Goal: Find specific page/section: Find specific page/section

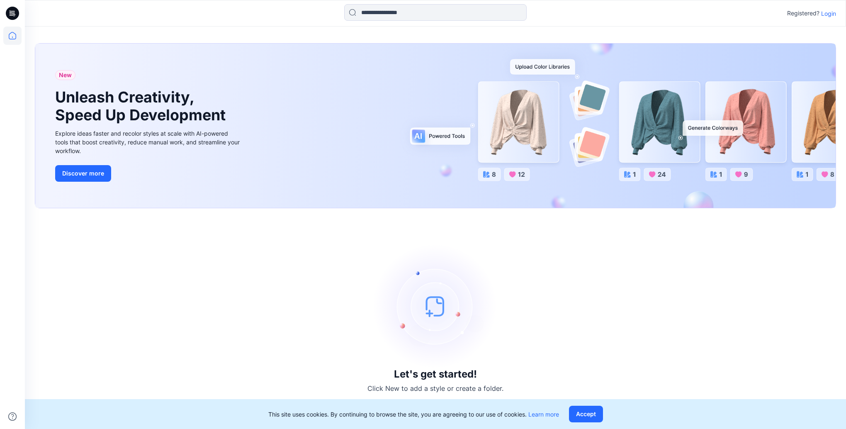
drag, startPoint x: 820, startPoint y: 15, endPoint x: 826, endPoint y: 14, distance: 6.3
click at [822, 15] on div "Registered? Login" at bounding box center [811, 13] width 49 height 10
click at [826, 14] on p "Login" at bounding box center [828, 13] width 15 height 9
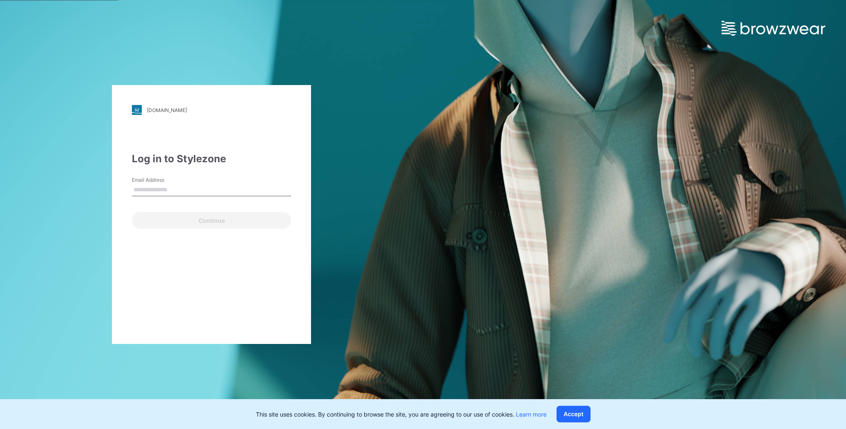
click at [151, 190] on input "Email Address" at bounding box center [211, 190] width 159 height 12
paste input "**********"
click at [138, 190] on input "**********" at bounding box center [211, 190] width 159 height 12
type input "**********"
click at [132, 212] on button "Continue" at bounding box center [211, 220] width 159 height 17
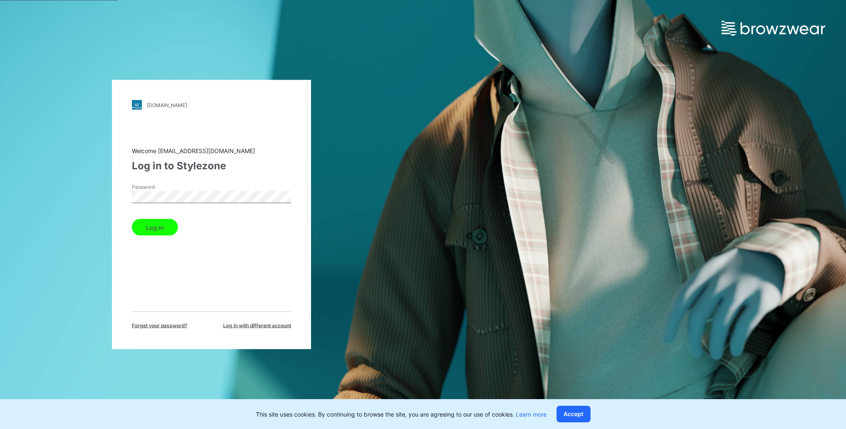
click at [132, 219] on button "Log in" at bounding box center [155, 227] width 46 height 17
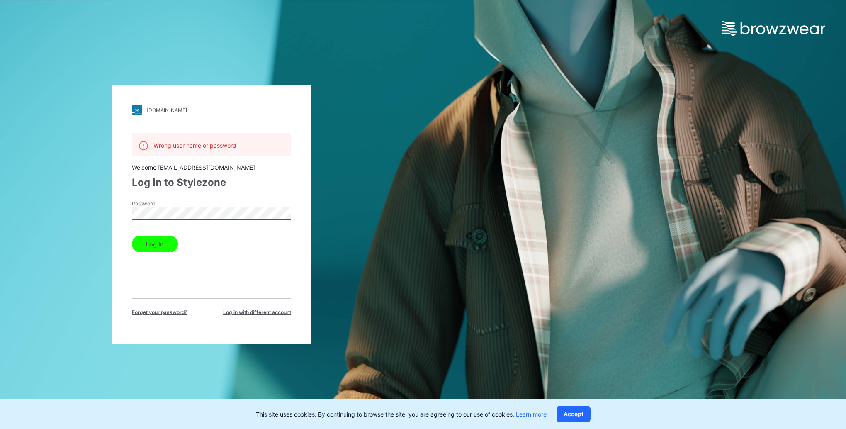
click at [146, 244] on button "Log in" at bounding box center [155, 244] width 46 height 17
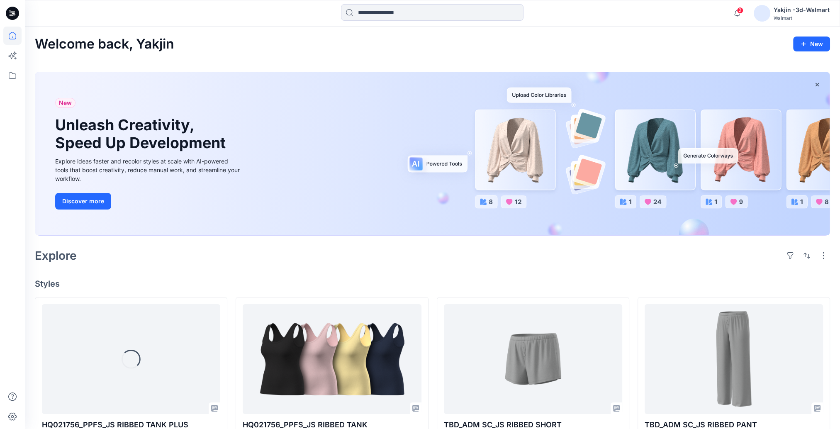
click at [14, 16] on icon at bounding box center [14, 16] width 2 height 0
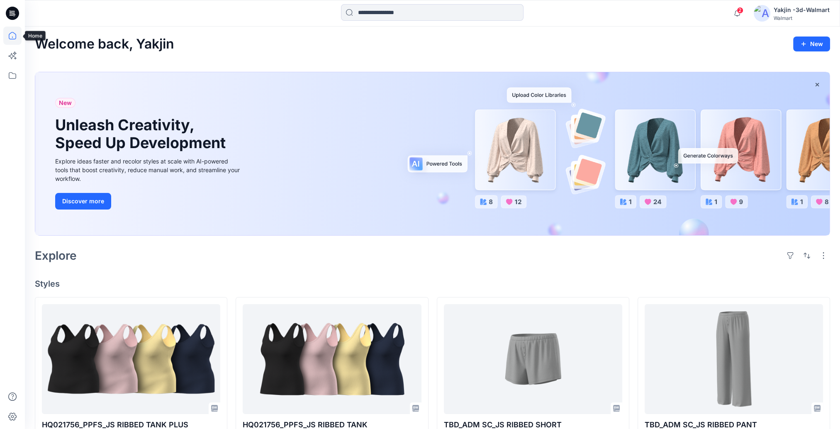
click at [13, 16] on icon at bounding box center [12, 13] width 13 height 13
click at [11, 35] on icon at bounding box center [12, 36] width 18 height 18
click at [13, 75] on icon at bounding box center [12, 75] width 18 height 18
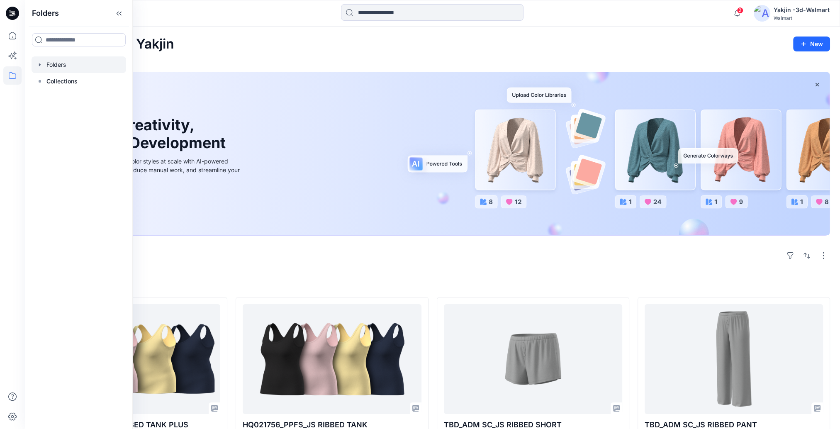
click at [58, 66] on div at bounding box center [79, 64] width 95 height 17
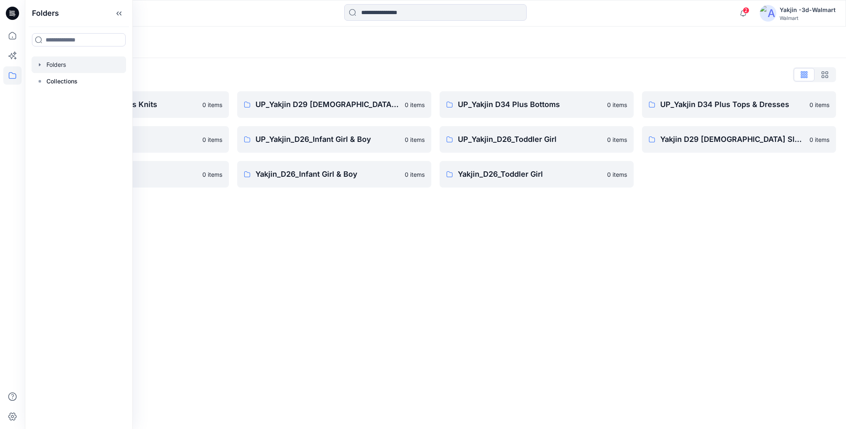
click at [39, 64] on icon "button" at bounding box center [40, 64] width 2 height 3
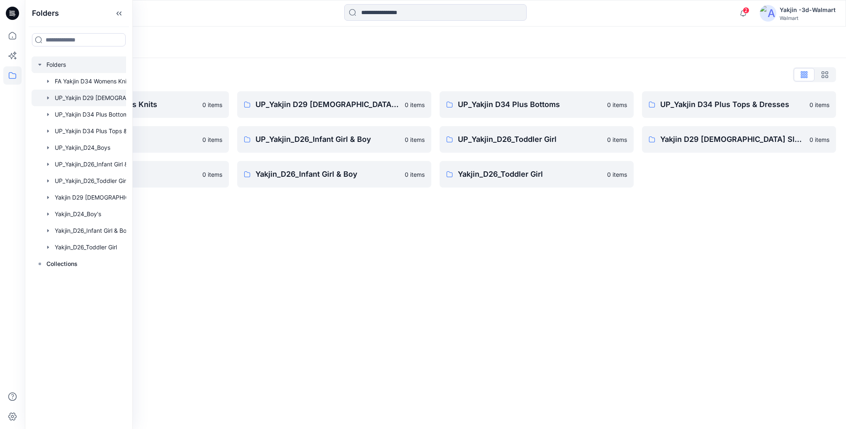
click at [66, 97] on div at bounding box center [90, 98] width 116 height 17
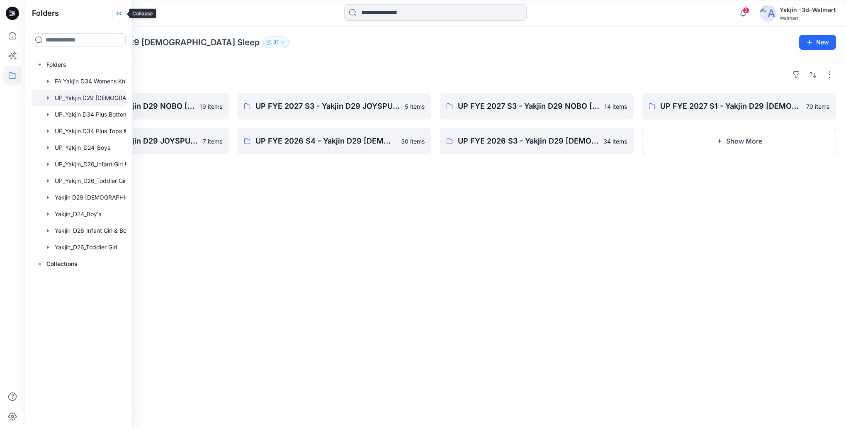
click at [119, 11] on icon at bounding box center [118, 14] width 13 height 14
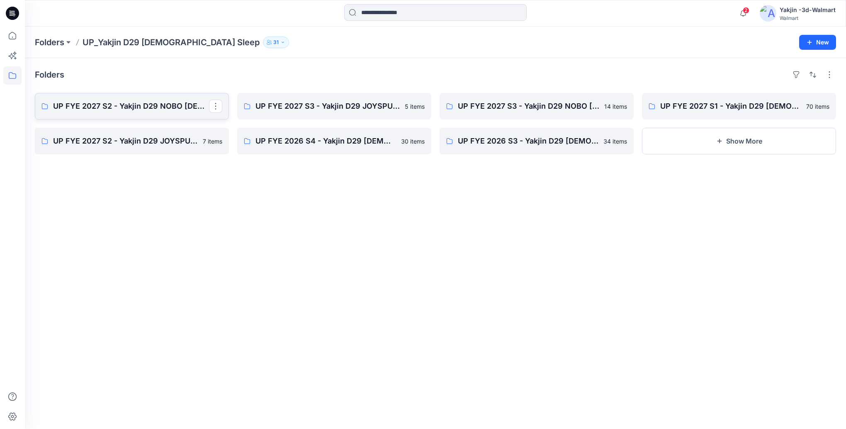
click at [121, 104] on p "UP FYE 2027 S2 - Yakjin D29 NOBO [DEMOGRAPHIC_DATA] Sleepwear" at bounding box center [131, 106] width 156 height 12
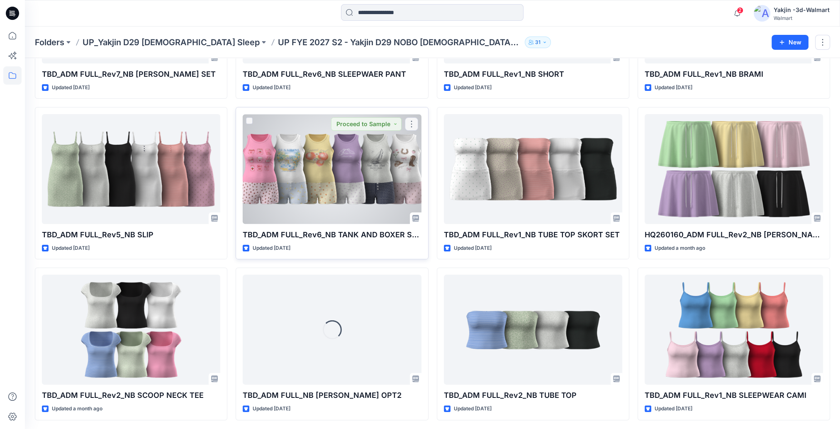
scroll to position [166, 0]
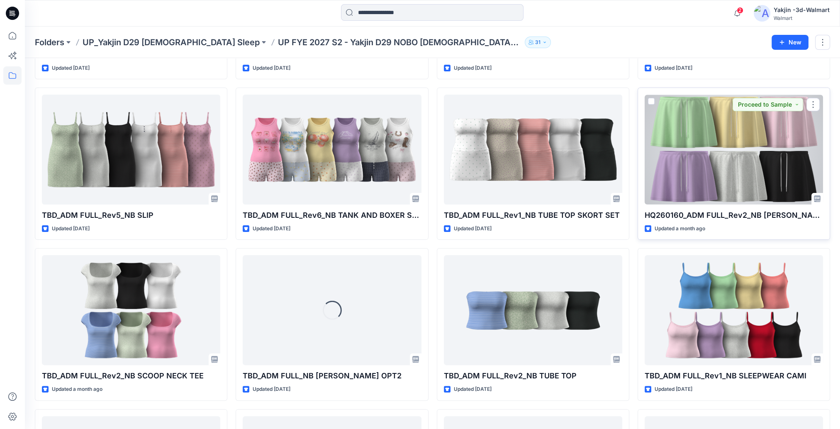
click at [719, 184] on div at bounding box center [733, 150] width 178 height 110
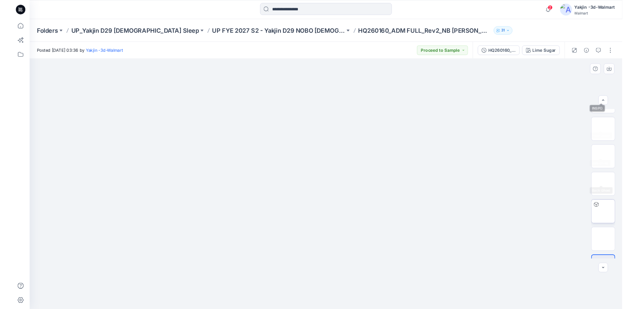
scroll to position [131, 0]
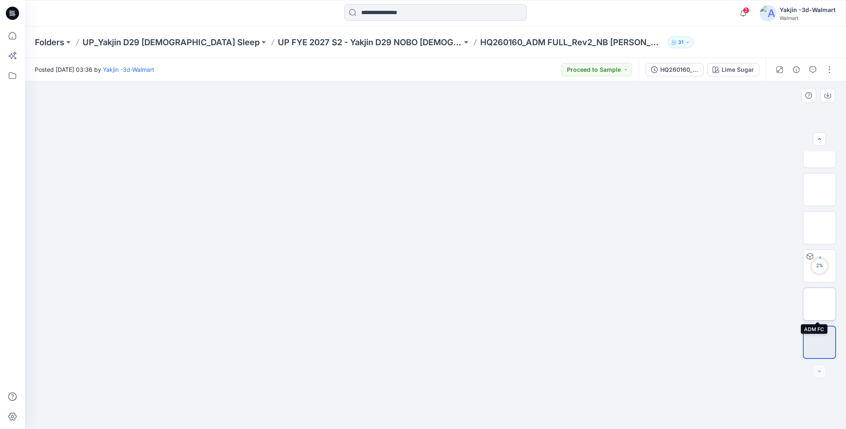
click at [819, 304] on img at bounding box center [819, 304] width 0 height 0
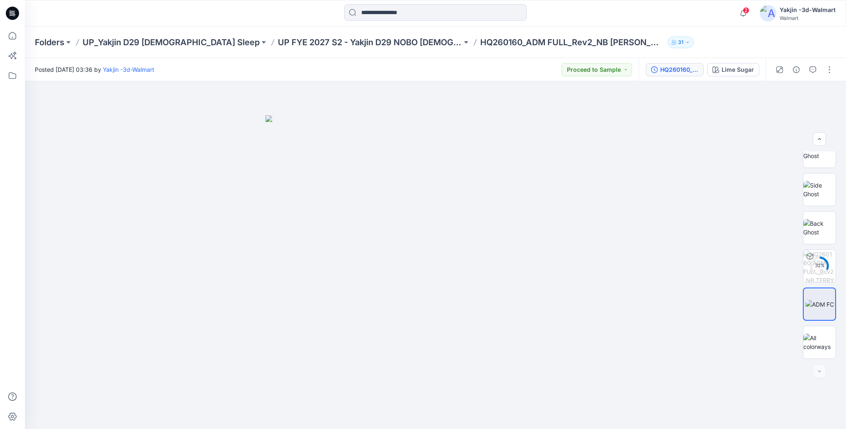
click at [675, 70] on div "HQ260160_ADM FULL_Rev2_NB [PERSON_NAME]" at bounding box center [679, 69] width 38 height 9
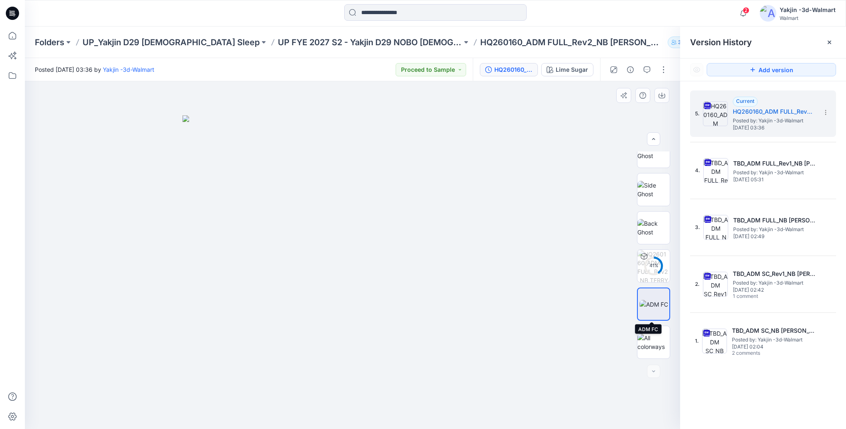
click at [660, 304] on img at bounding box center [653, 304] width 29 height 9
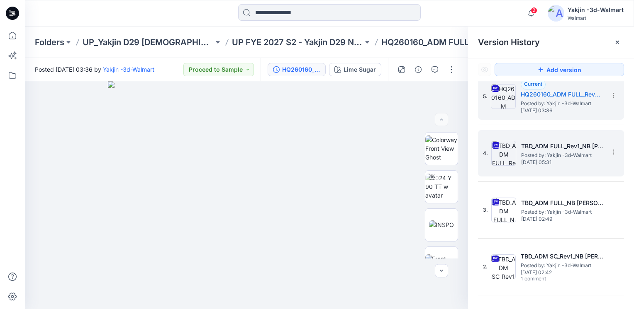
scroll to position [0, 0]
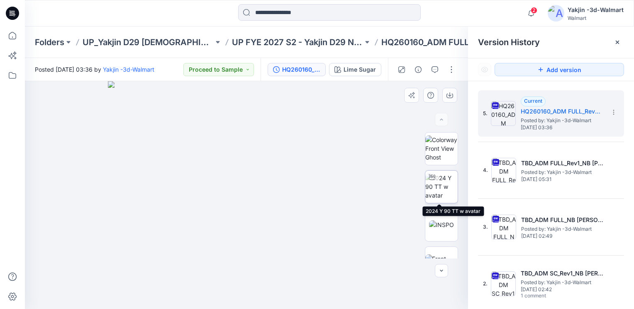
click at [437, 183] on img at bounding box center [441, 187] width 32 height 26
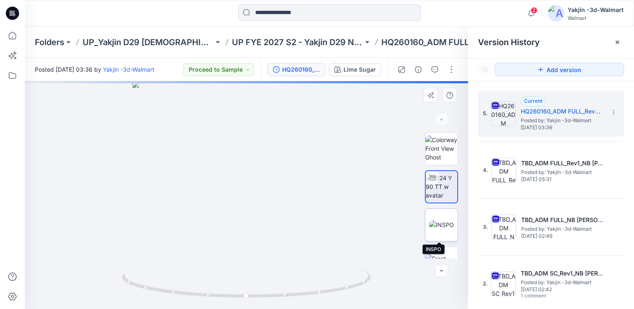
click at [437, 225] on img at bounding box center [441, 225] width 25 height 9
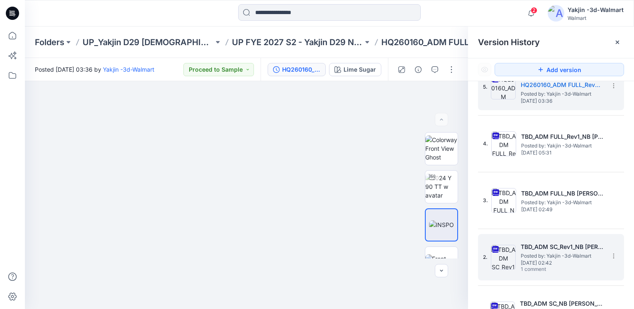
scroll to position [51, 0]
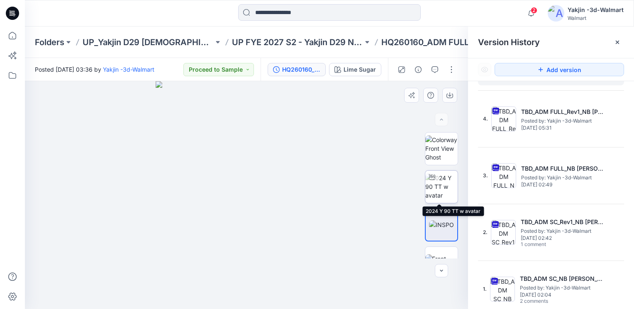
click at [443, 188] on img at bounding box center [441, 187] width 32 height 26
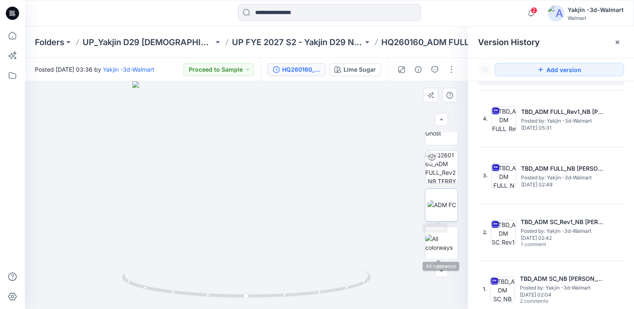
scroll to position [211, 0]
click at [443, 205] on img at bounding box center [441, 204] width 29 height 9
